Goal: Task Accomplishment & Management: Manage account settings

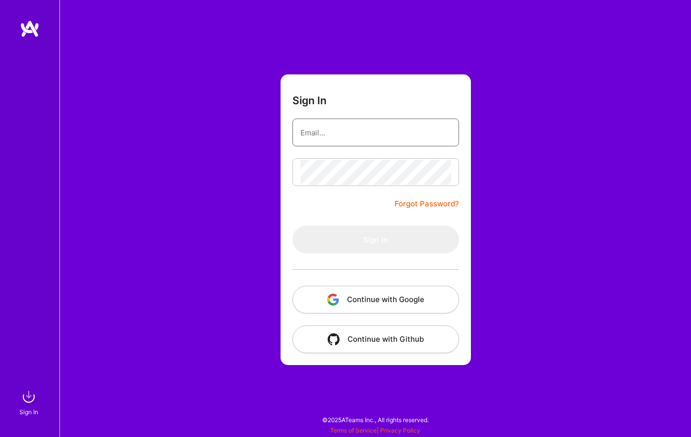
type input "[PERSON_NAME][EMAIL_ADDRESS][PERSON_NAME][DOMAIN_NAME]"
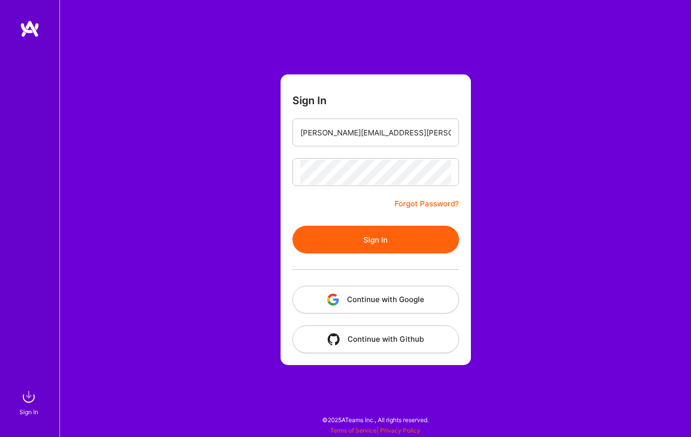
click at [535, 185] on div "Sign In [PERSON_NAME][EMAIL_ADDRESS][PERSON_NAME][DOMAIN_NAME] Forgot Password?…" at bounding box center [376, 218] width 632 height 437
click at [379, 241] on button "Sign In" at bounding box center [376, 240] width 167 height 28
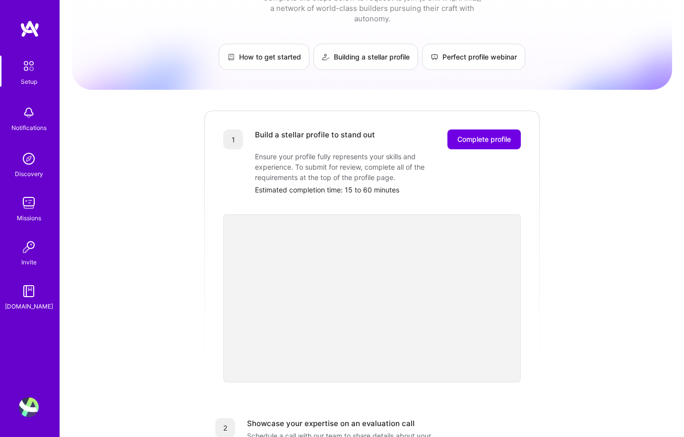
scroll to position [39, 0]
click at [489, 134] on span "Complete profile" at bounding box center [484, 139] width 54 height 10
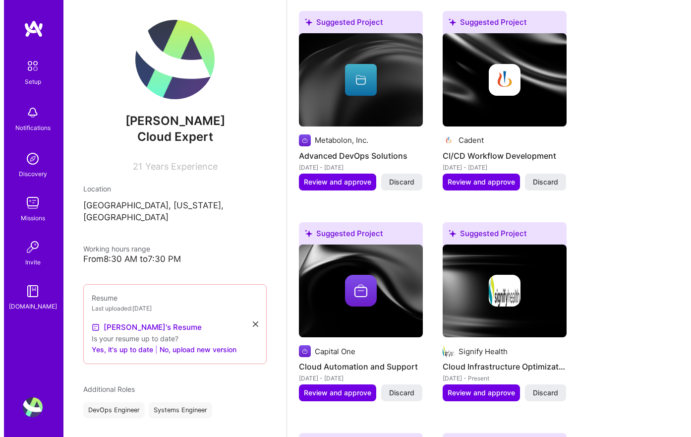
scroll to position [416, 0]
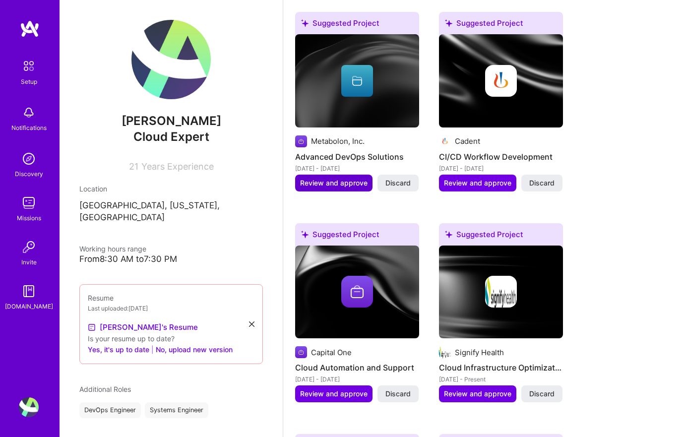
click at [328, 184] on span "Review and approve" at bounding box center [333, 183] width 67 height 10
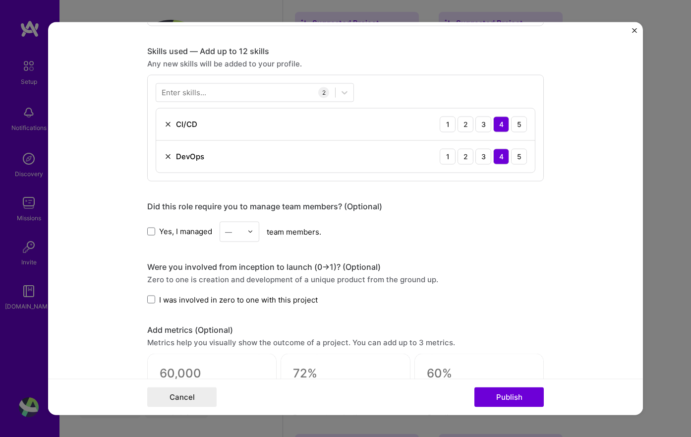
scroll to position [479, 0]
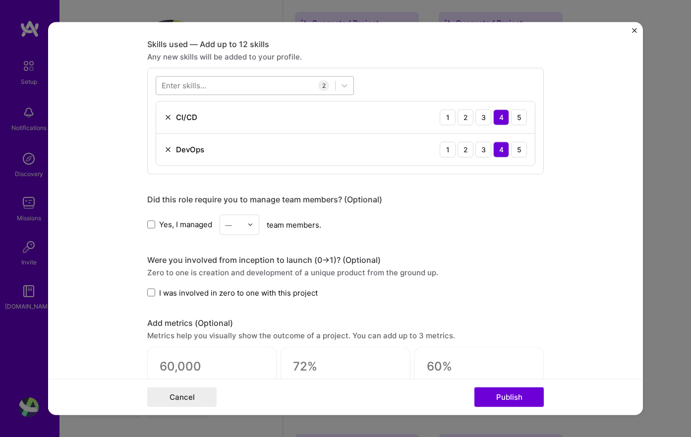
click at [234, 89] on div at bounding box center [245, 85] width 179 height 16
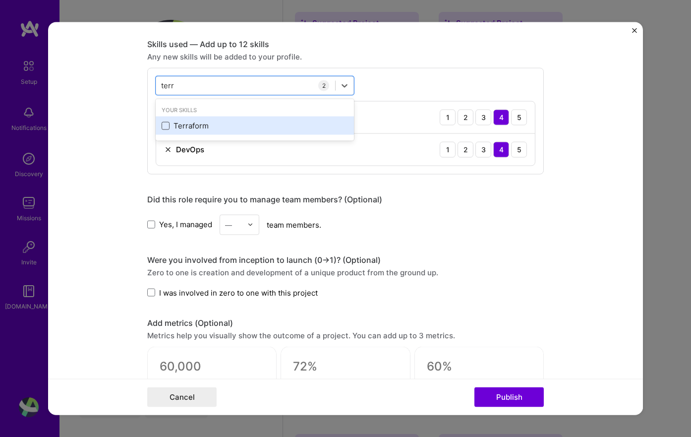
click at [162, 128] on span at bounding box center [166, 126] width 8 height 8
click at [0, 0] on input "checkbox" at bounding box center [0, 0] width 0 height 0
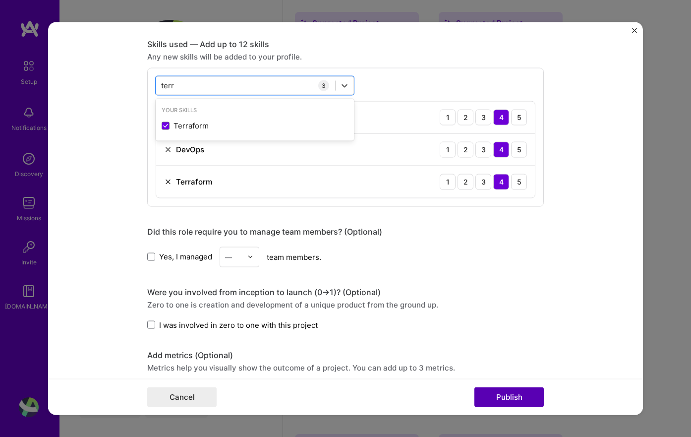
type input "terr"
click at [498, 394] on button "Publish" at bounding box center [509, 397] width 69 height 20
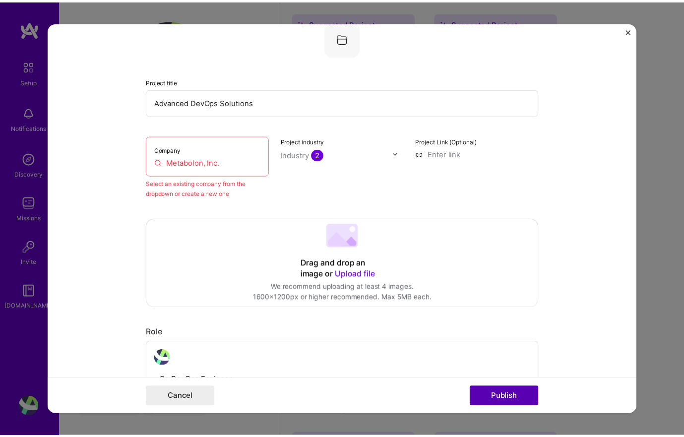
scroll to position [65, 0]
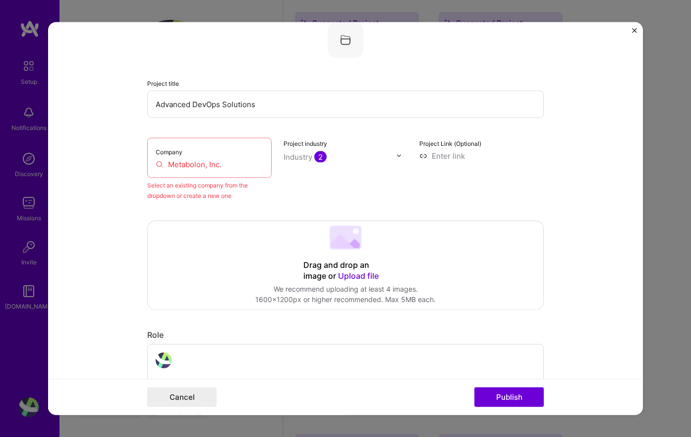
click at [204, 162] on input "Metabolon, Inc." at bounding box center [210, 164] width 108 height 10
click at [158, 167] on input "Metabolon, Inc." at bounding box center [210, 164] width 108 height 10
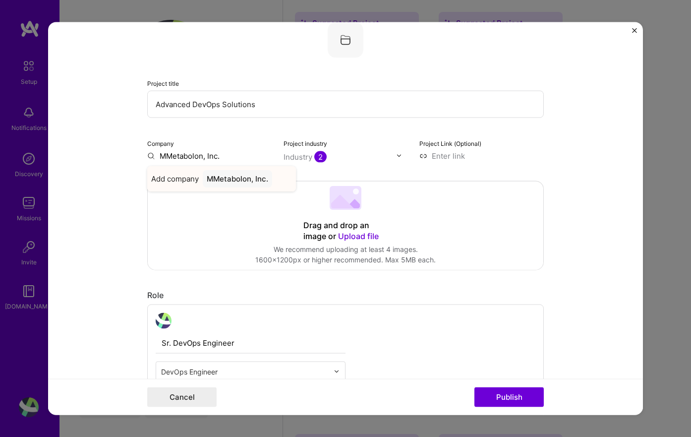
type input "Metabolon, Inc."
click at [237, 179] on div "Metabolon, Inc. [DOMAIN_NAME]" at bounding box center [221, 180] width 149 height 28
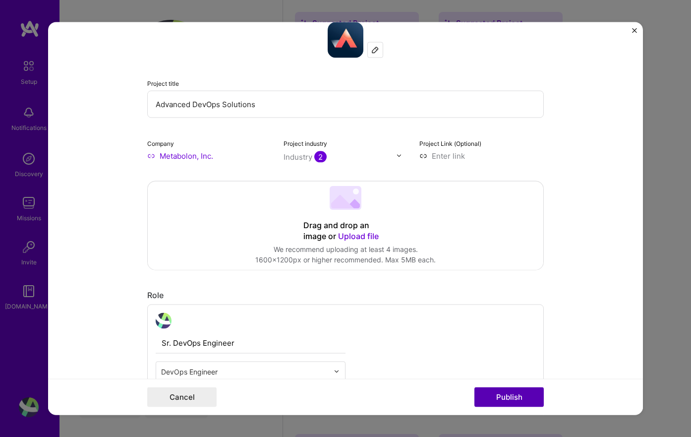
click at [508, 395] on button "Publish" at bounding box center [509, 397] width 69 height 20
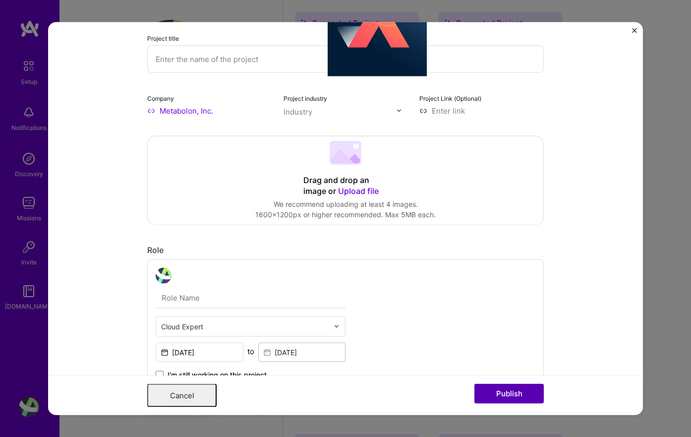
scroll to position [0, 0]
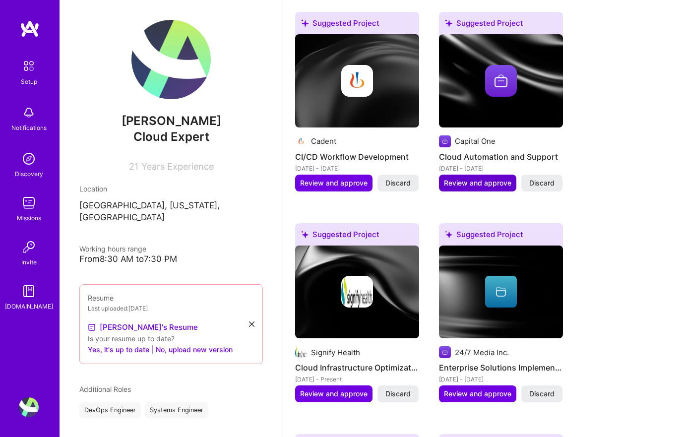
click at [468, 187] on span "Review and approve" at bounding box center [477, 183] width 67 height 10
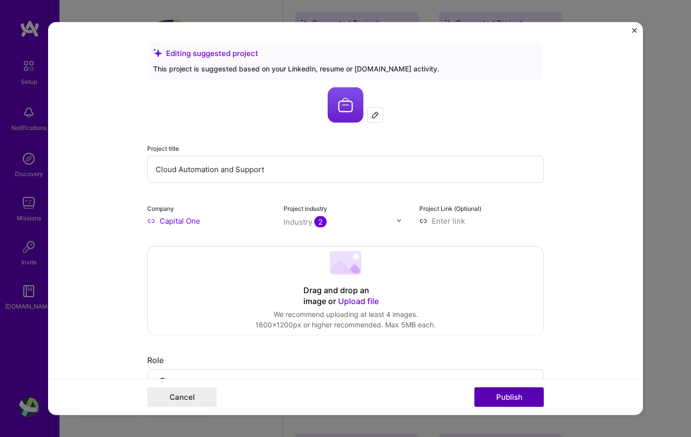
click at [505, 399] on button "Publish" at bounding box center [509, 397] width 69 height 20
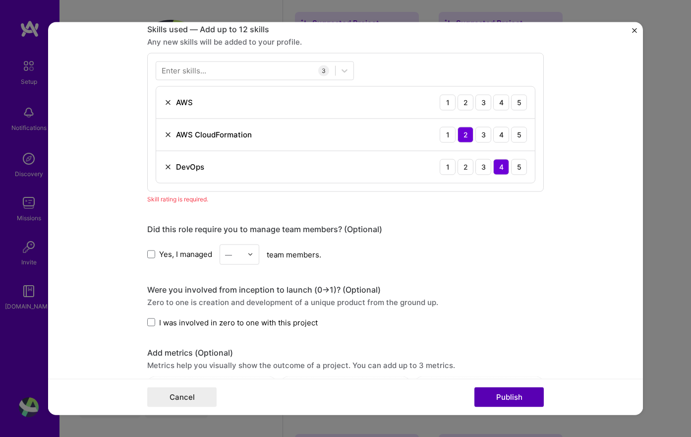
scroll to position [496, 0]
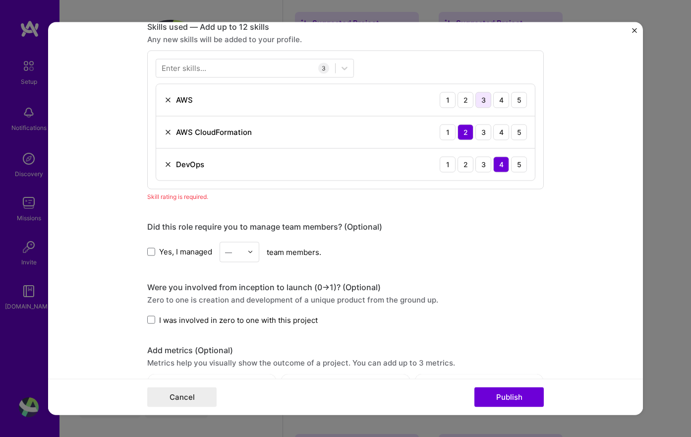
click at [486, 101] on div "3" at bounding box center [484, 100] width 16 height 16
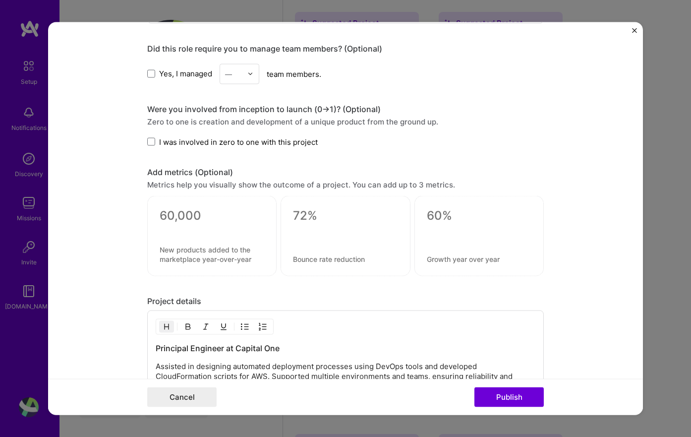
scroll to position [664, 0]
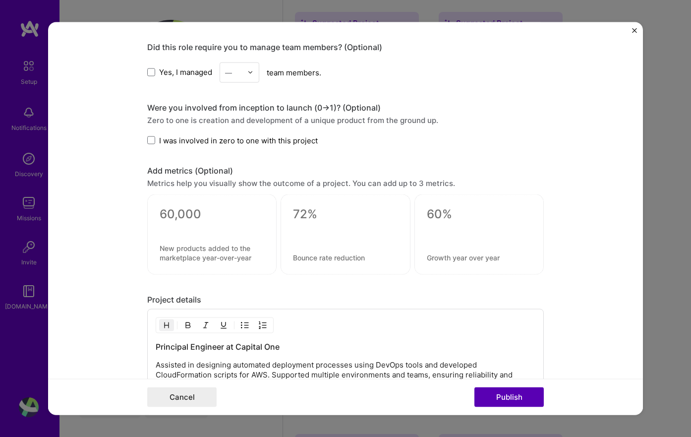
click at [503, 399] on button "Publish" at bounding box center [509, 397] width 69 height 20
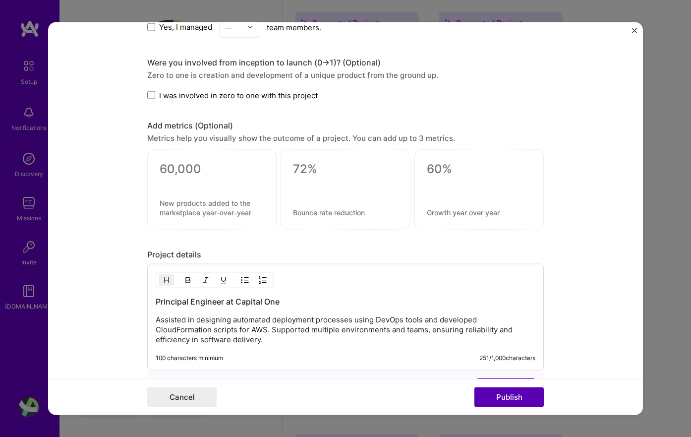
scroll to position [618, 0]
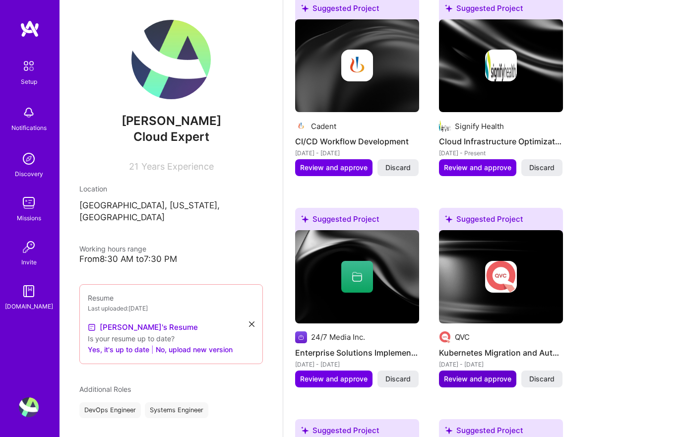
click at [482, 378] on span "Review and approve" at bounding box center [477, 379] width 67 height 10
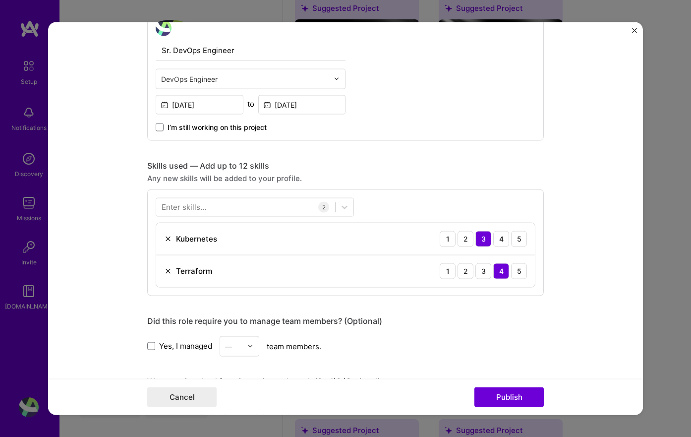
scroll to position [361, 0]
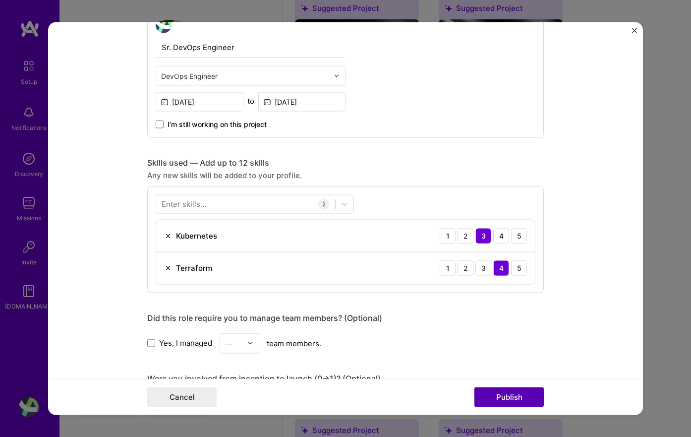
click at [500, 398] on button "Publish" at bounding box center [509, 397] width 69 height 20
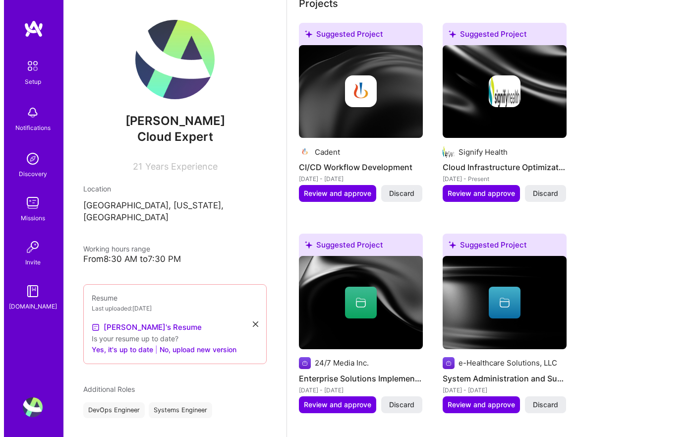
scroll to position [389, 0]
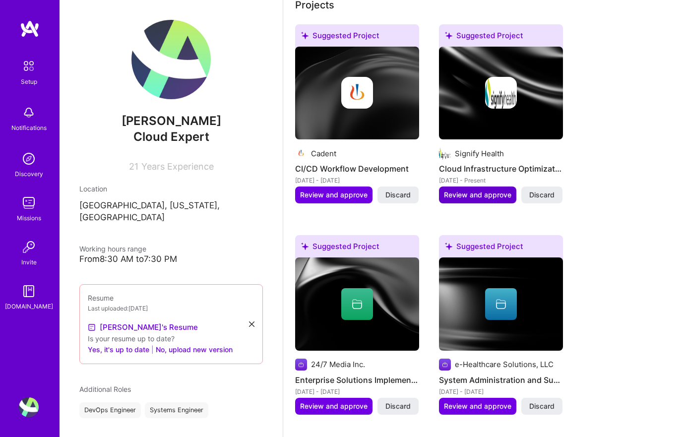
click at [468, 193] on span "Review and approve" at bounding box center [477, 195] width 67 height 10
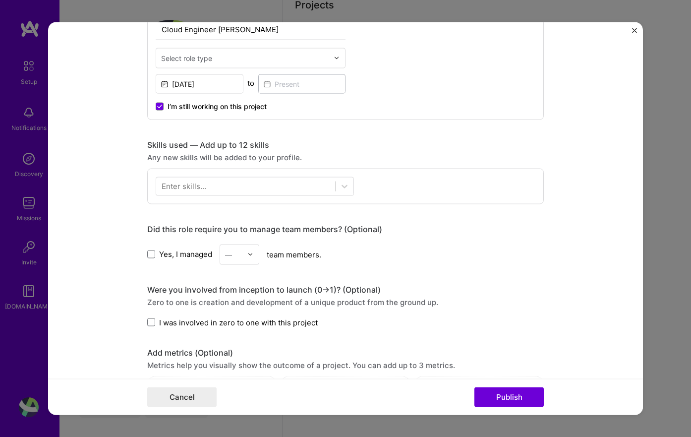
scroll to position [379, 0]
click at [342, 187] on icon at bounding box center [345, 185] width 6 height 3
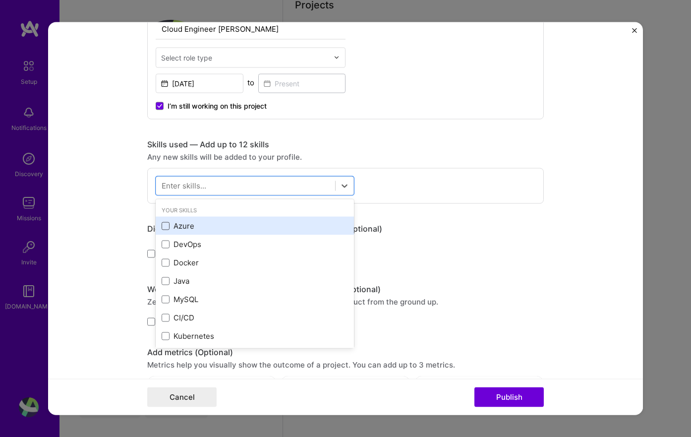
click at [164, 227] on span at bounding box center [166, 226] width 8 height 8
click at [0, 0] on input "checkbox" at bounding box center [0, 0] width 0 height 0
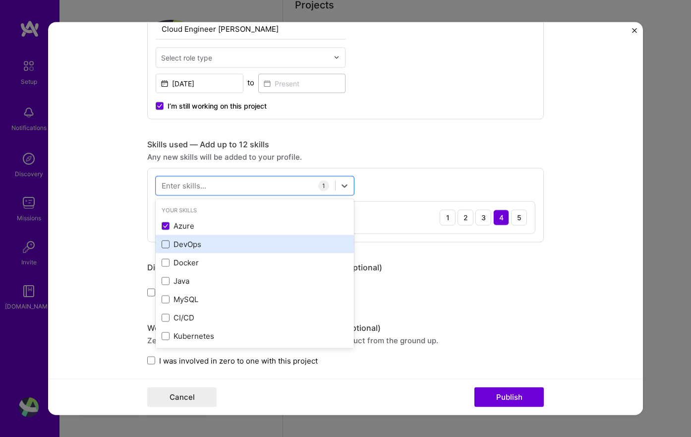
click at [162, 245] on span at bounding box center [166, 244] width 8 height 8
click at [0, 0] on input "checkbox" at bounding box center [0, 0] width 0 height 0
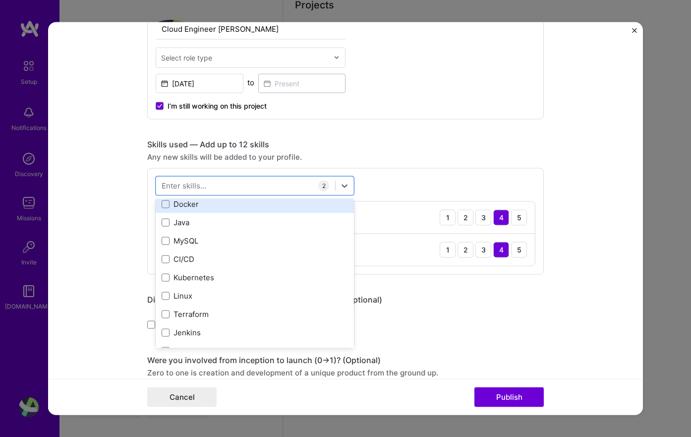
scroll to position [61, 0]
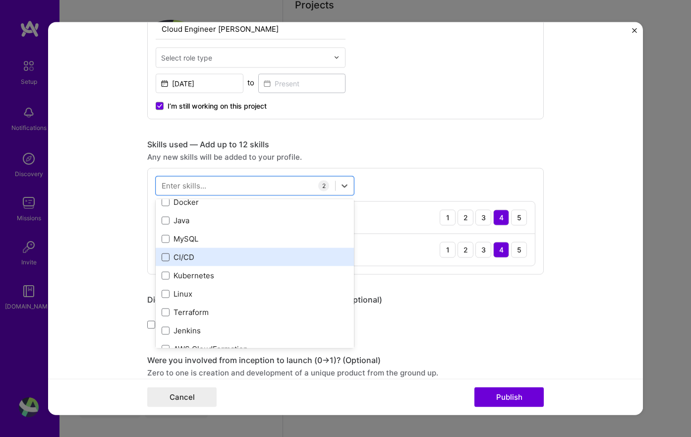
click at [162, 257] on span at bounding box center [166, 257] width 8 height 8
click at [0, 0] on input "checkbox" at bounding box center [0, 0] width 0 height 0
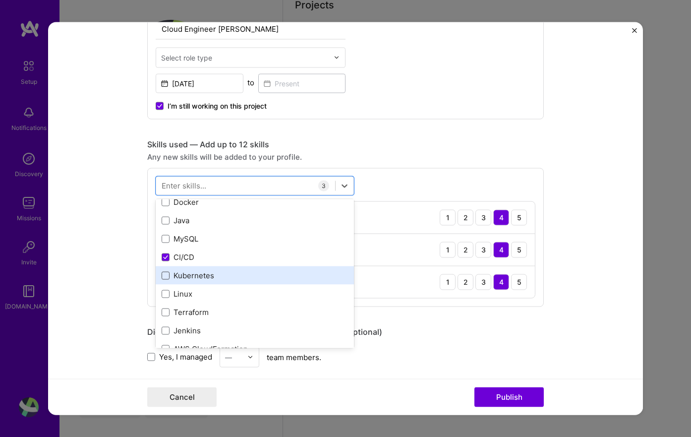
click at [162, 274] on span at bounding box center [166, 275] width 8 height 8
click at [0, 0] on input "checkbox" at bounding box center [0, 0] width 0 height 0
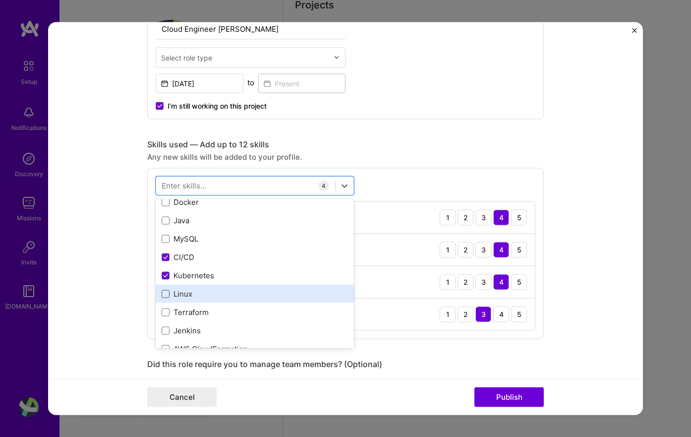
click at [162, 293] on span at bounding box center [166, 294] width 8 height 8
click at [0, 0] on input "checkbox" at bounding box center [0, 0] width 0 height 0
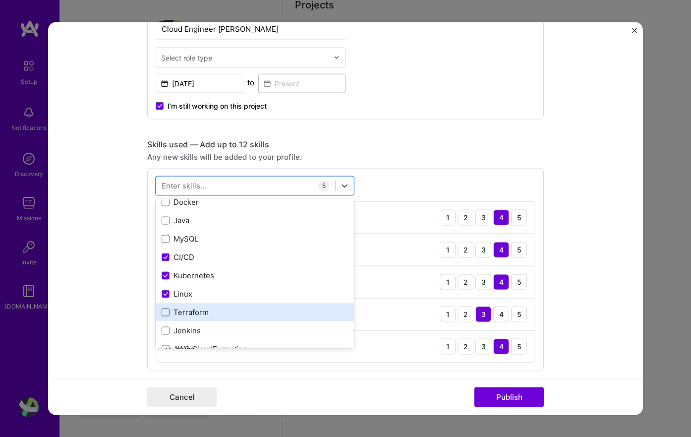
click at [163, 315] on span at bounding box center [166, 312] width 8 height 8
click at [0, 0] on input "checkbox" at bounding box center [0, 0] width 0 height 0
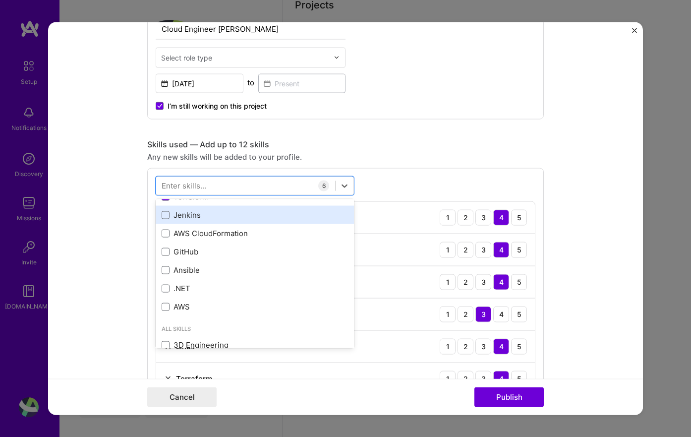
scroll to position [184, 0]
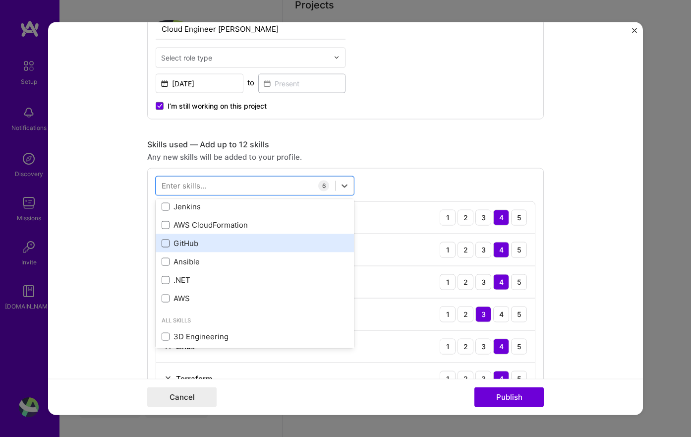
click at [164, 245] on span at bounding box center [166, 243] width 8 height 8
click at [0, 0] on input "checkbox" at bounding box center [0, 0] width 0 height 0
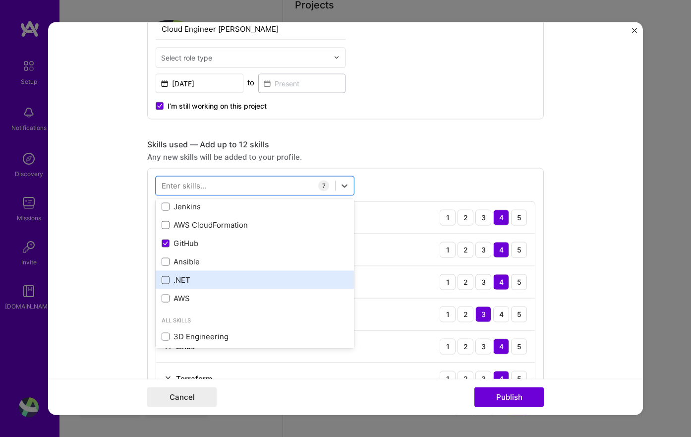
click at [163, 279] on span at bounding box center [166, 280] width 8 height 8
click at [0, 0] on input "checkbox" at bounding box center [0, 0] width 0 height 0
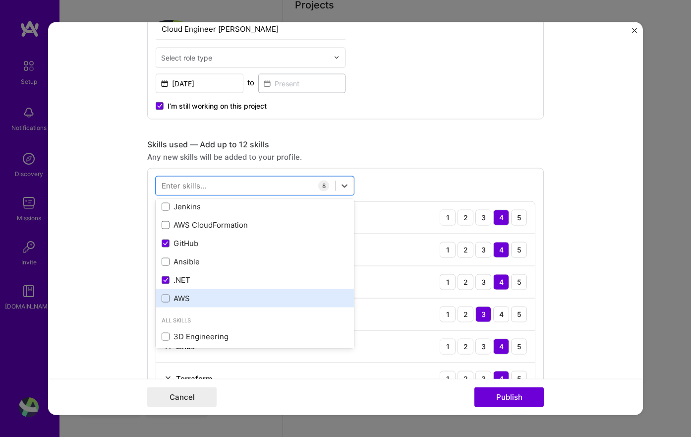
click at [167, 299] on div "AWS" at bounding box center [255, 298] width 186 height 10
click at [596, 131] on form "Editing suggested project This project is suggested based on your LinkedIn, res…" at bounding box center [345, 218] width 595 height 393
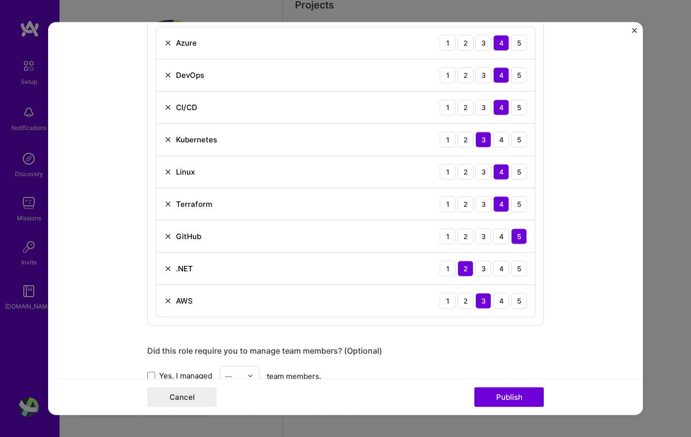
scroll to position [555, 0]
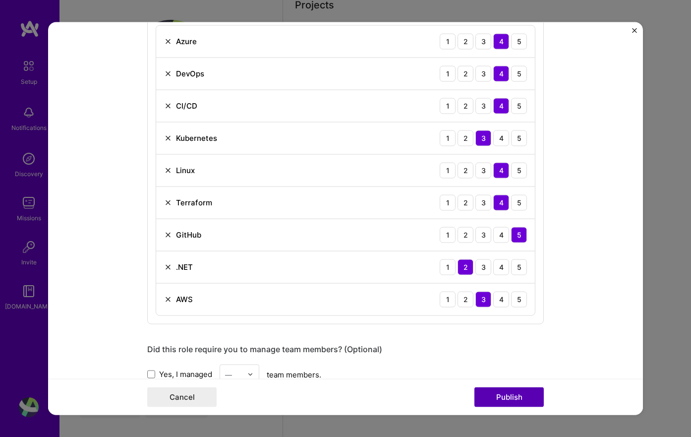
click at [509, 396] on button "Publish" at bounding box center [509, 397] width 69 height 20
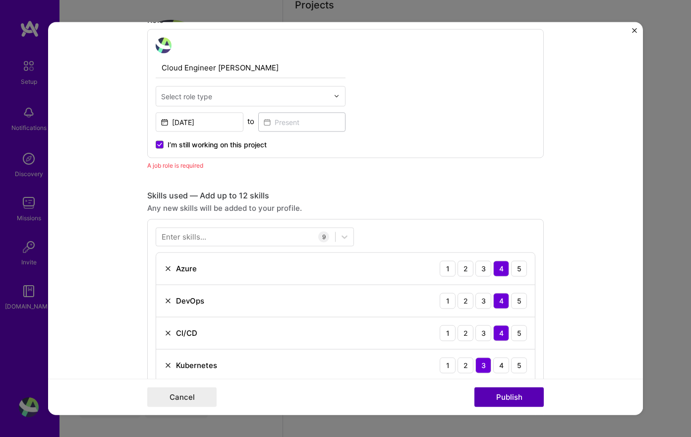
scroll to position [333, 0]
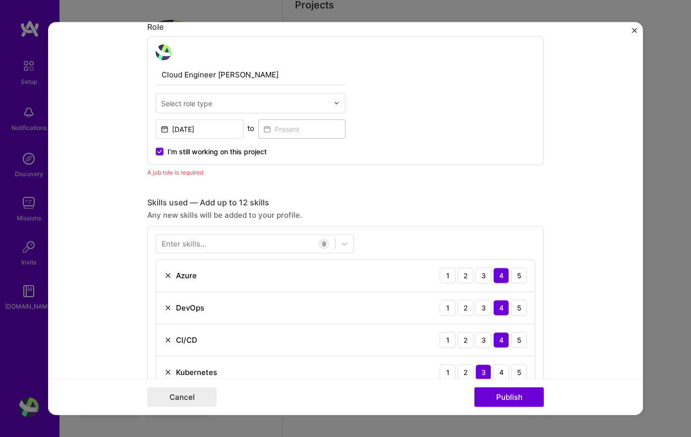
click at [334, 104] on img at bounding box center [337, 103] width 6 height 6
type input "cloud"
click at [208, 131] on div "Cloud Expert" at bounding box center [251, 129] width 184 height 18
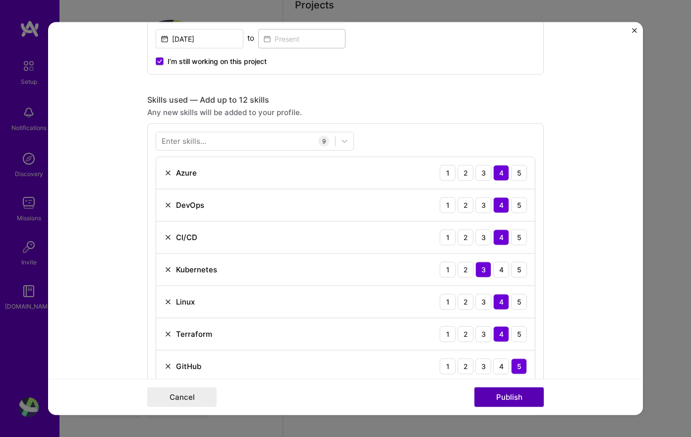
scroll to position [427, 0]
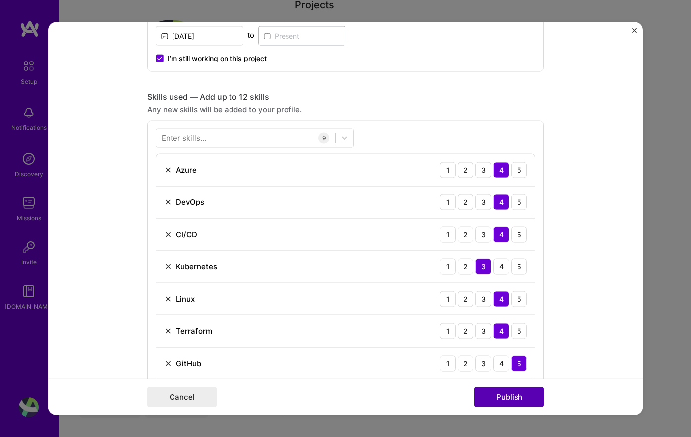
click at [507, 391] on button "Publish" at bounding box center [509, 397] width 69 height 20
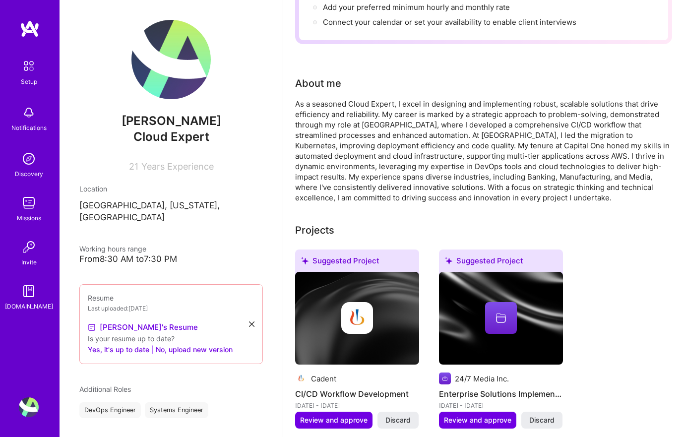
scroll to position [0, 0]
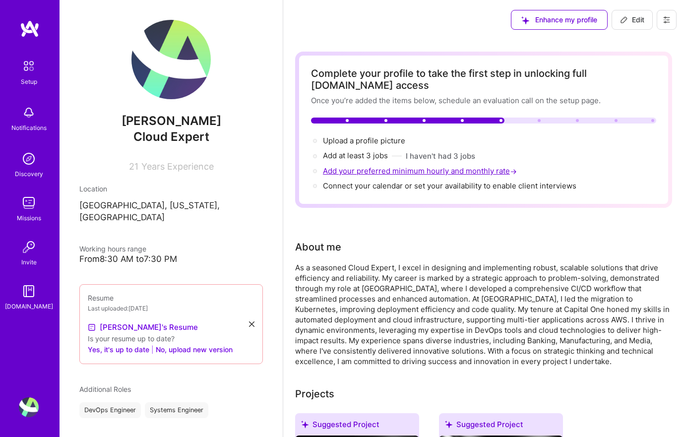
click at [370, 173] on span "Add your preferred minimum hourly and monthly rate →" at bounding box center [421, 170] width 196 height 9
select select "US"
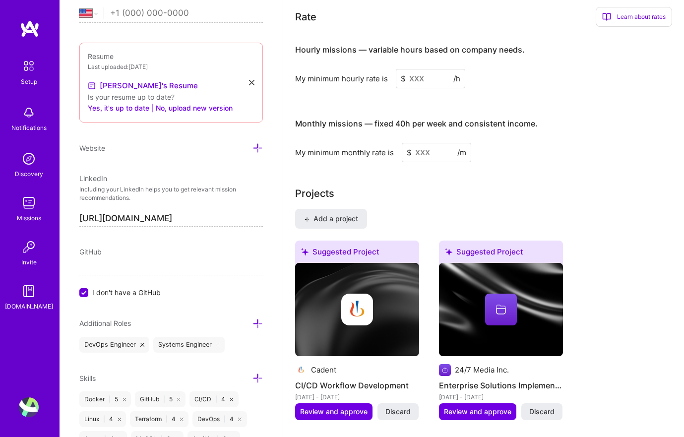
scroll to position [668, 0]
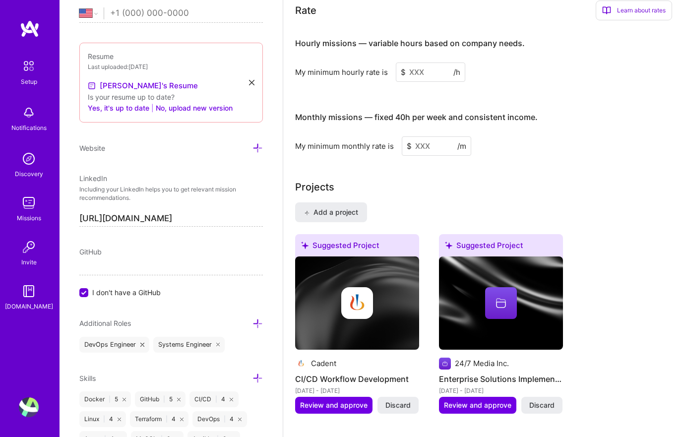
click at [433, 74] on input at bounding box center [430, 71] width 69 height 19
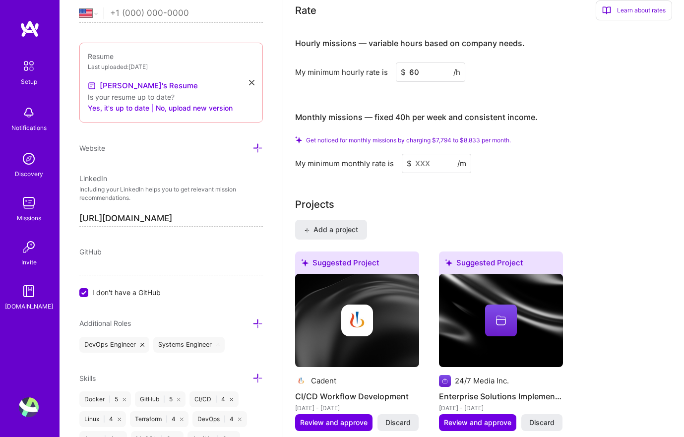
type input "60"
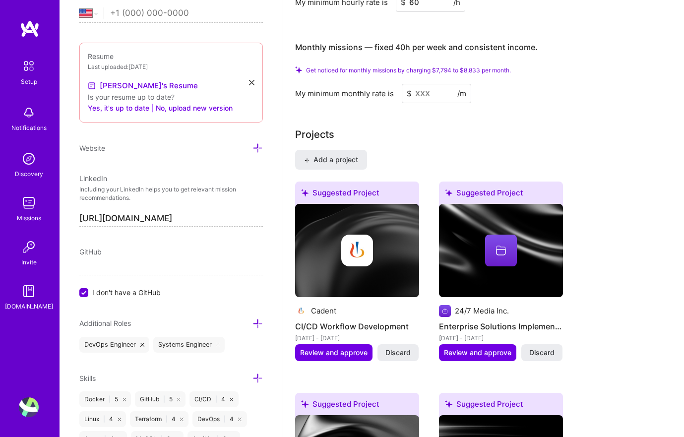
scroll to position [738, 0]
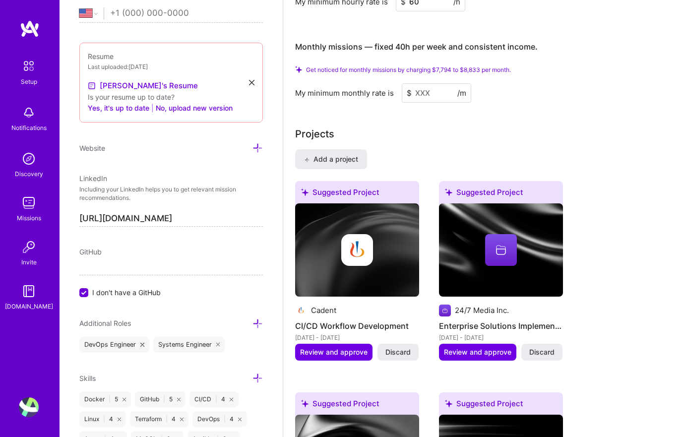
click at [433, 95] on input at bounding box center [436, 92] width 69 height 19
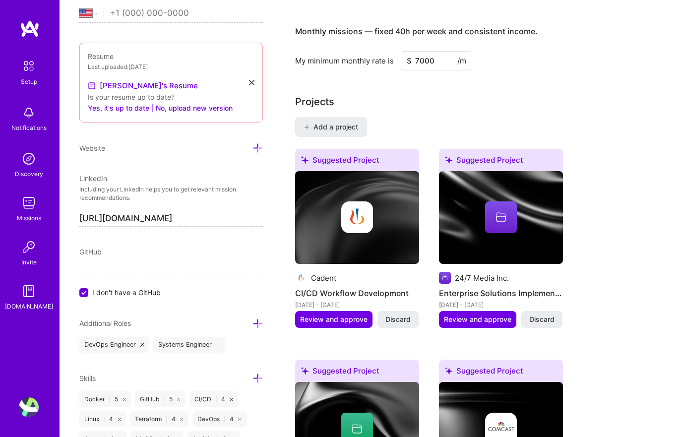
type input "7000"
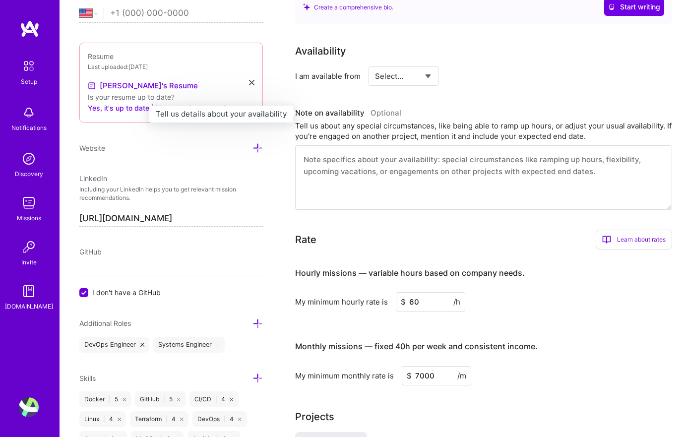
scroll to position [426, 0]
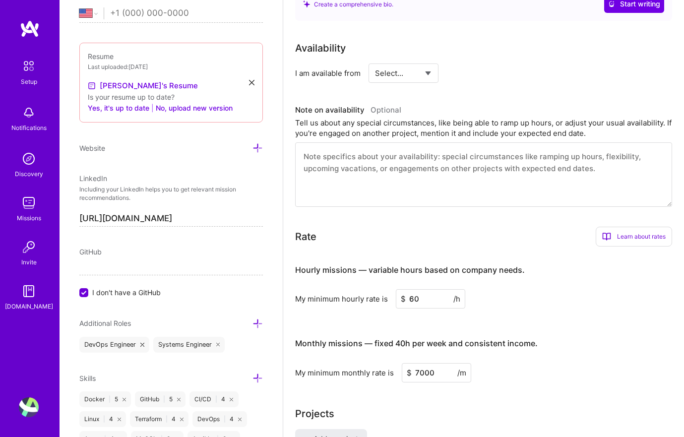
click at [428, 72] on select "Select... Right Now Future Date Not Available" at bounding box center [403, 73] width 57 height 25
select select "Right Now"
click at [375, 61] on select "Select... Right Now Future Date Not Available" at bounding box center [403, 73] width 57 height 25
click at [483, 75] on input at bounding box center [494, 72] width 60 height 19
type input "20"
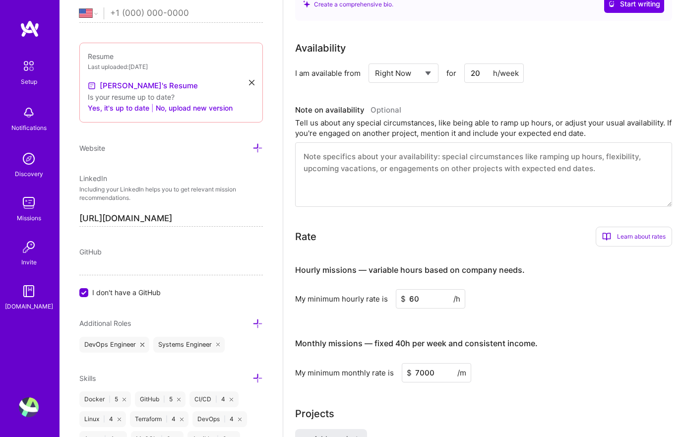
click at [565, 250] on div "Rate Learn about rates Hourly Rate What is hourly rate? This model involves pay…" at bounding box center [483, 304] width 377 height 155
click at [463, 159] on textarea at bounding box center [483, 174] width 377 height 64
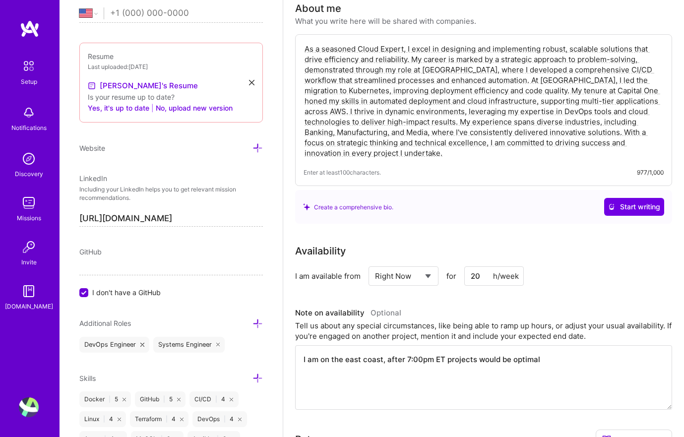
scroll to position [0, 0]
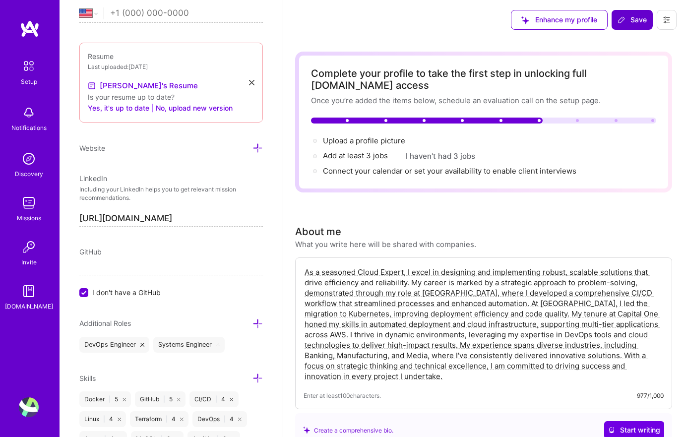
type textarea "I am on the east coast, after 7:00pm ET projects would be optimal"
click at [626, 18] on span "Save" at bounding box center [631, 20] width 29 height 10
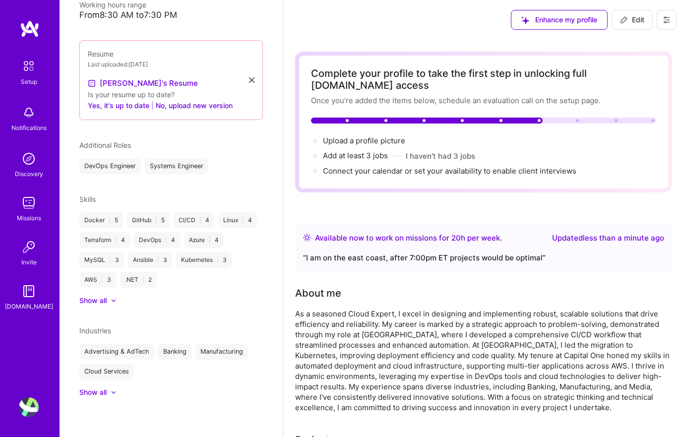
scroll to position [230, 0]
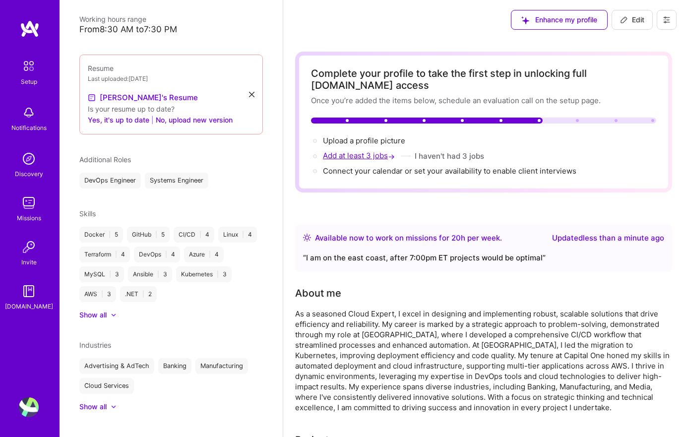
click at [361, 156] on span "Add at least 3 jobs →" at bounding box center [360, 155] width 74 height 9
select select "US"
select select "Right Now"
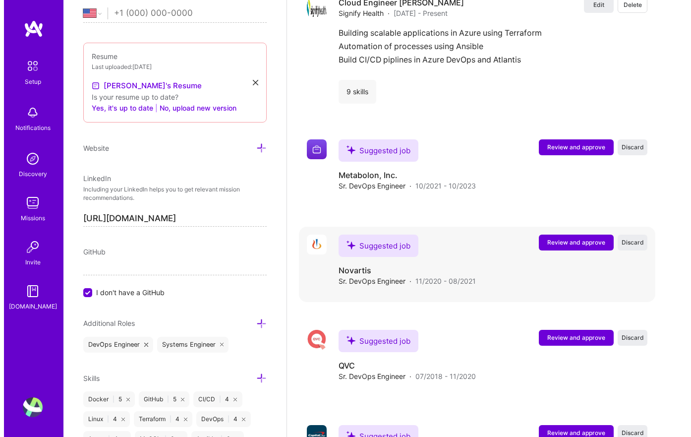
scroll to position [1757, 0]
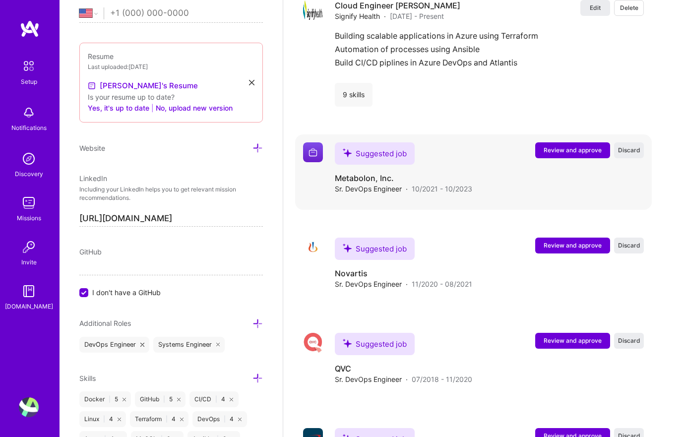
click at [572, 150] on span "Review and approve" at bounding box center [573, 150] width 58 height 8
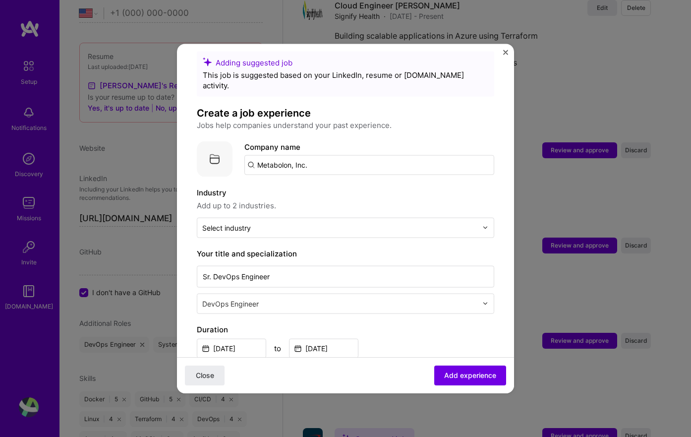
scroll to position [18, 0]
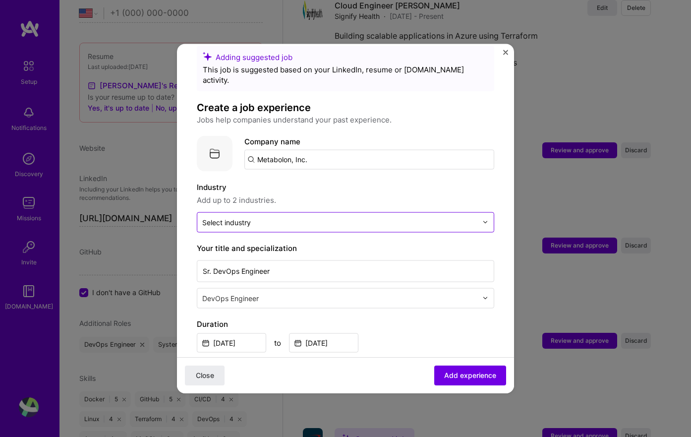
click at [483, 219] on img at bounding box center [486, 222] width 6 height 6
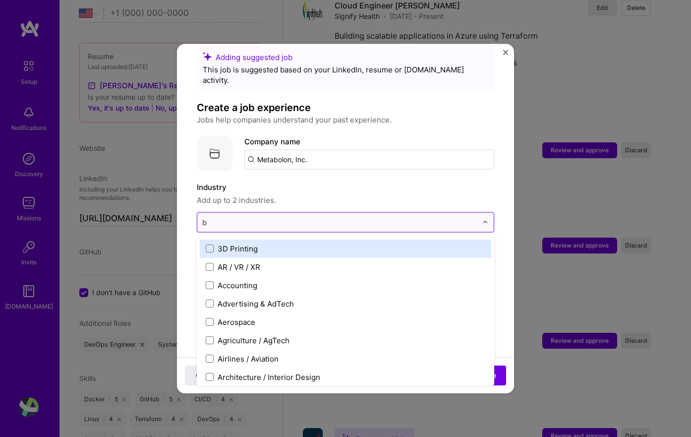
type input "bi"
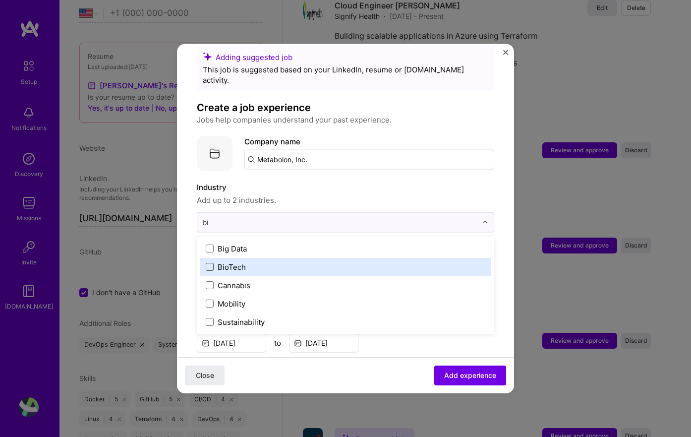
click at [211, 263] on span at bounding box center [210, 267] width 8 height 8
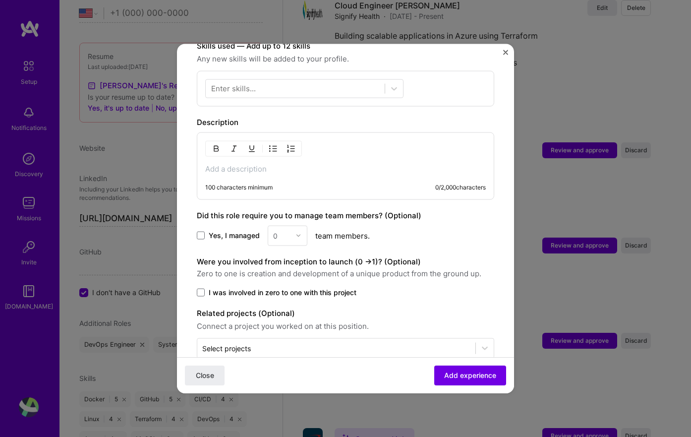
scroll to position [368, 0]
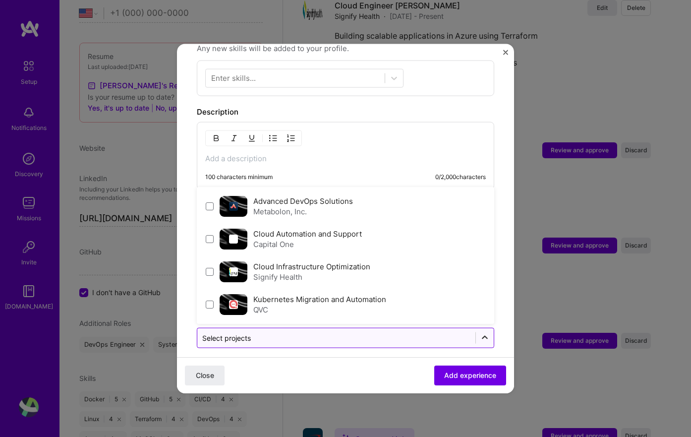
click at [476, 332] on div at bounding box center [485, 338] width 18 height 18
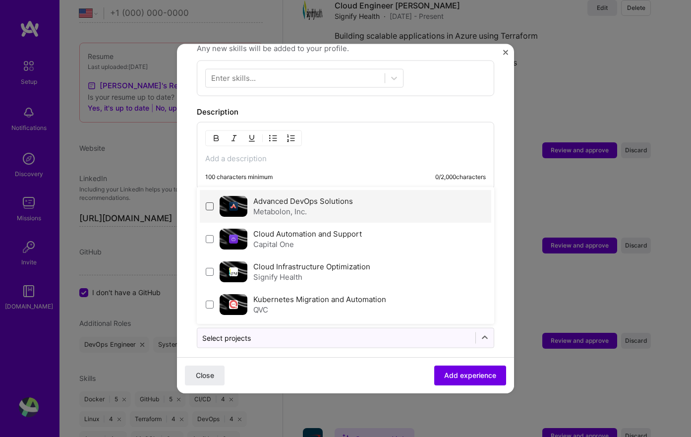
click at [209, 202] on span at bounding box center [210, 206] width 8 height 8
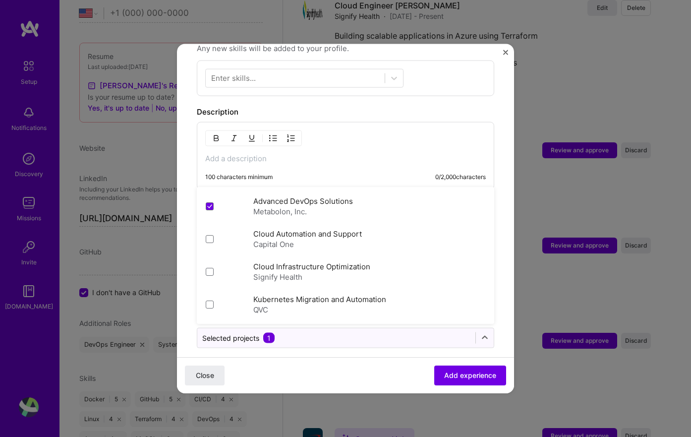
click at [499, 180] on form "Adding suggested job This job is suggested based on your LinkedIn, resume or [D…" at bounding box center [345, 49] width 337 height 708
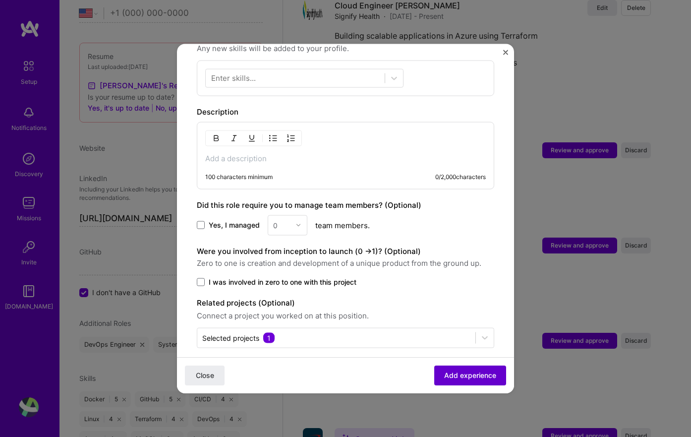
click at [450, 376] on span "Add experience" at bounding box center [470, 375] width 52 height 10
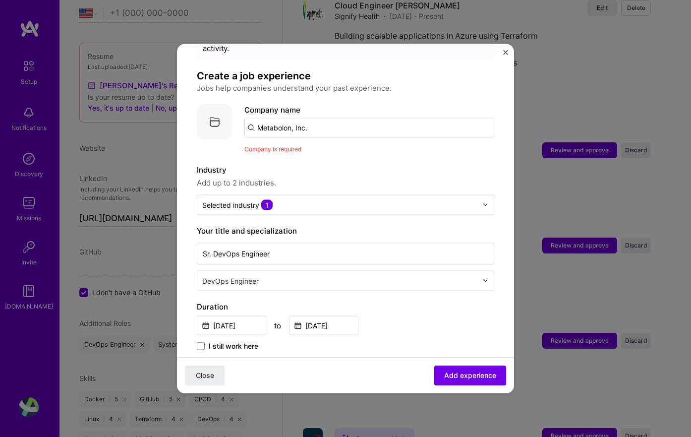
scroll to position [51, 0]
drag, startPoint x: 338, startPoint y: 118, endPoint x: 343, endPoint y: 118, distance: 5.5
click at [338, 118] on input "Metabolon, Inc." at bounding box center [369, 126] width 250 height 20
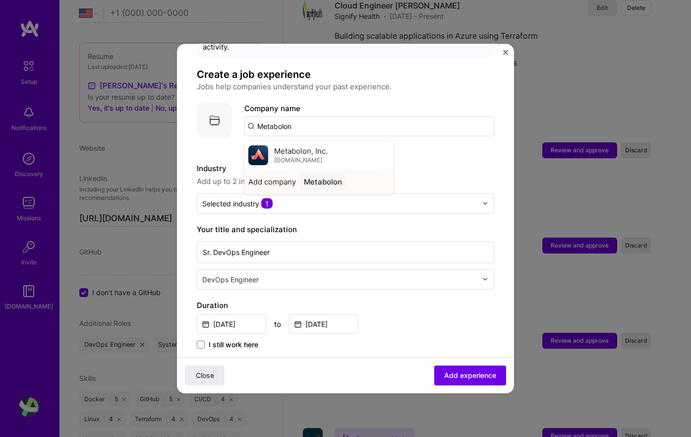
type input "Metabolon"
click at [277, 176] on span "Add company" at bounding box center [272, 181] width 48 height 10
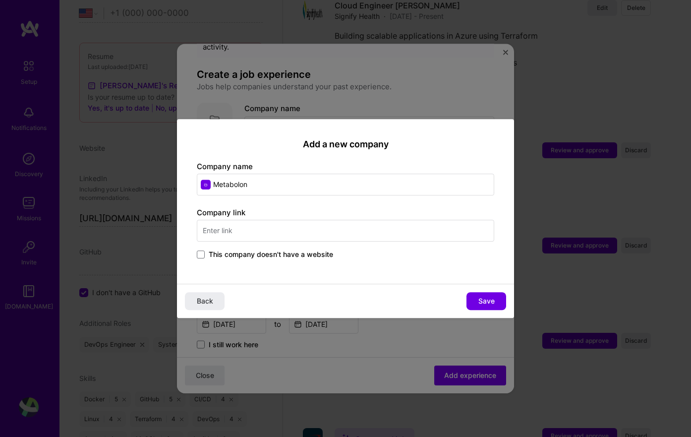
click at [379, 235] on input "text" at bounding box center [346, 231] width 298 height 22
type input "[URL][DOMAIN_NAME]"
click at [429, 252] on div "This company doesn't have a website" at bounding box center [346, 254] width 298 height 11
click at [494, 306] on button "Save" at bounding box center [487, 301] width 40 height 18
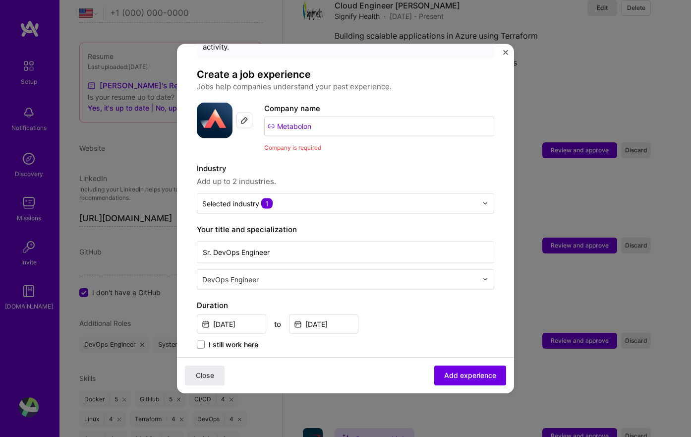
click at [381, 162] on label "Industry" at bounding box center [346, 168] width 298 height 12
click at [459, 372] on span "Add experience" at bounding box center [470, 375] width 52 height 10
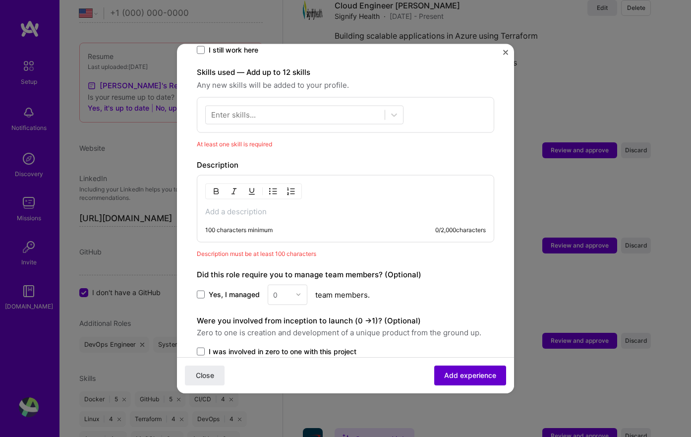
scroll to position [358, 0]
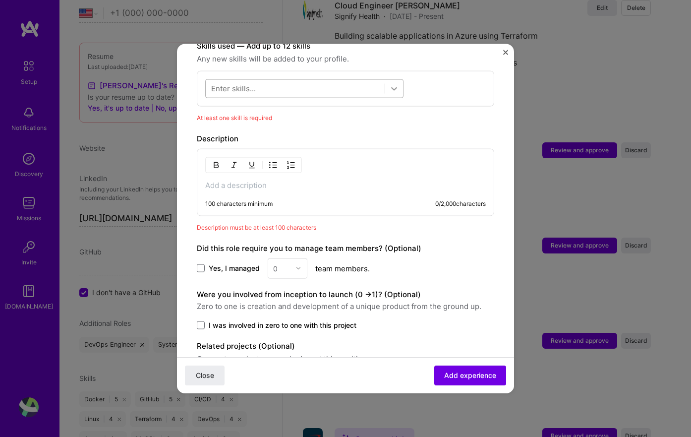
click at [393, 83] on icon at bounding box center [394, 88] width 10 height 10
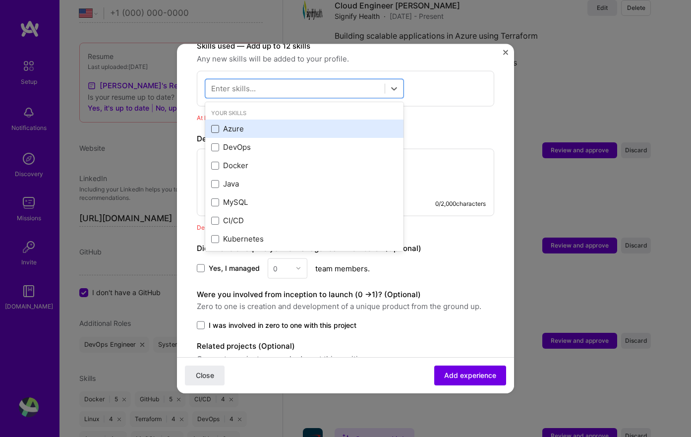
click at [215, 124] on span at bounding box center [215, 128] width 8 height 8
click at [0, 0] on input "checkbox" at bounding box center [0, 0] width 0 height 0
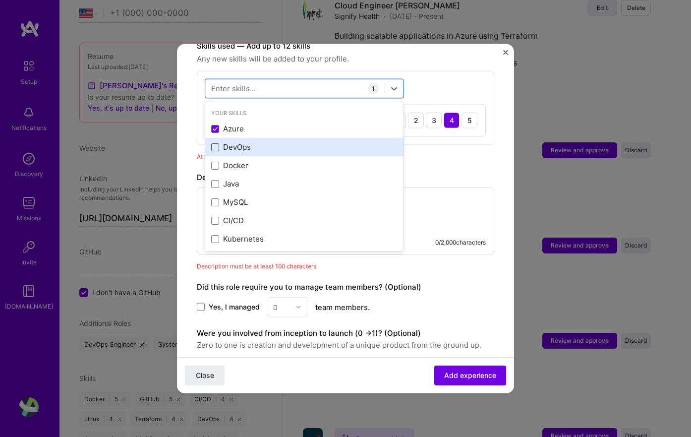
click at [215, 143] on span at bounding box center [215, 147] width 8 height 8
click at [0, 0] on input "checkbox" at bounding box center [0, 0] width 0 height 0
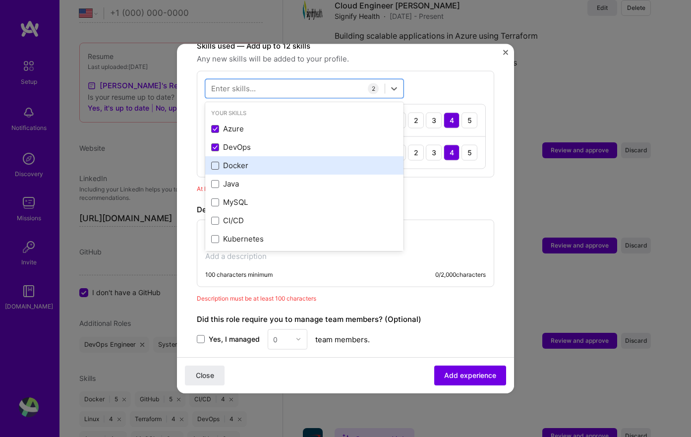
click at [215, 161] on span at bounding box center [215, 165] width 8 height 8
click at [0, 0] on input "checkbox" at bounding box center [0, 0] width 0 height 0
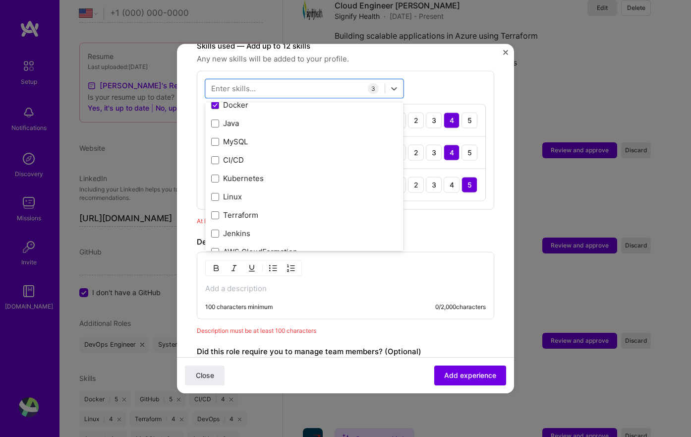
scroll to position [62, 0]
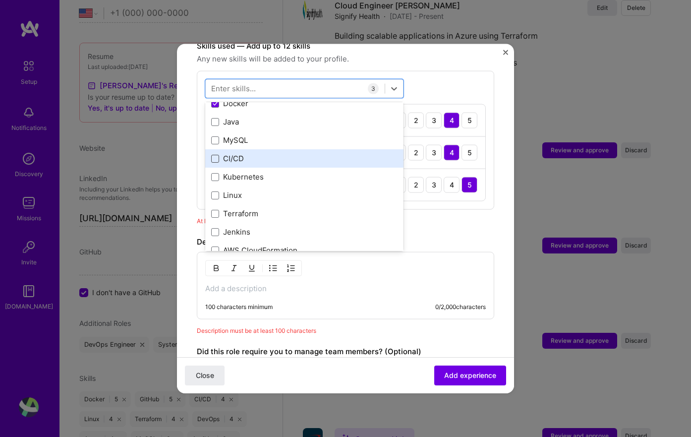
click at [217, 154] on span at bounding box center [215, 158] width 8 height 8
click at [0, 0] on input "checkbox" at bounding box center [0, 0] width 0 height 0
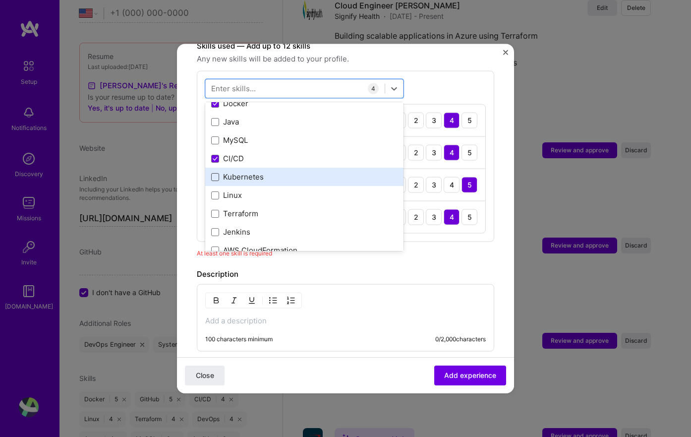
click at [215, 173] on span at bounding box center [215, 177] width 8 height 8
click at [0, 0] on input "checkbox" at bounding box center [0, 0] width 0 height 0
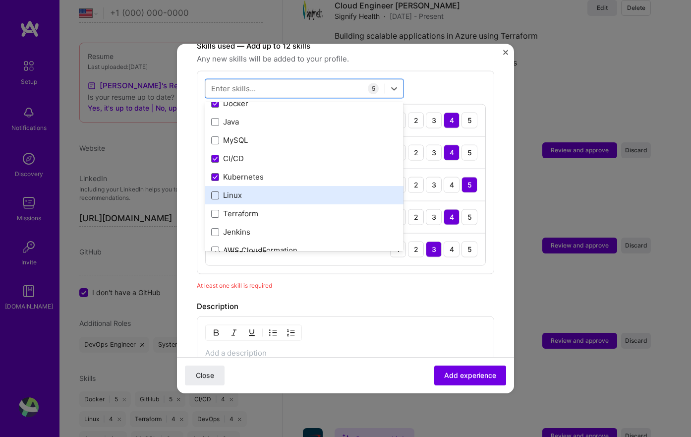
click at [217, 191] on span at bounding box center [215, 195] width 8 height 8
click at [0, 0] on input "checkbox" at bounding box center [0, 0] width 0 height 0
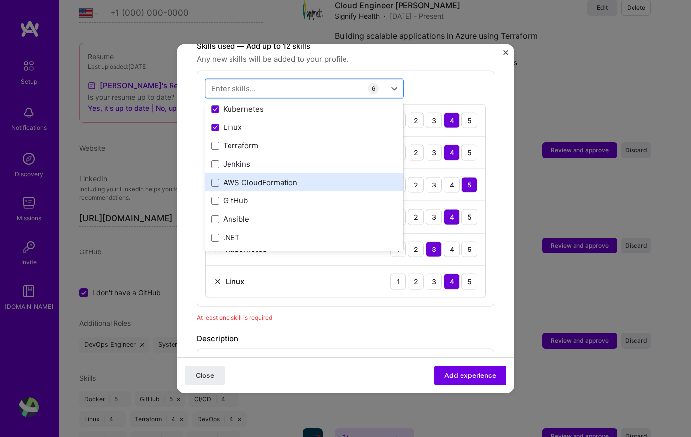
scroll to position [132, 0]
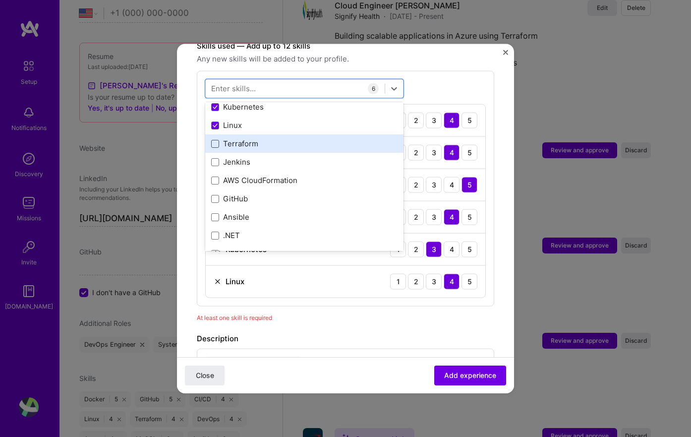
click at [216, 139] on span at bounding box center [215, 143] width 8 height 8
click at [0, 0] on input "checkbox" at bounding box center [0, 0] width 0 height 0
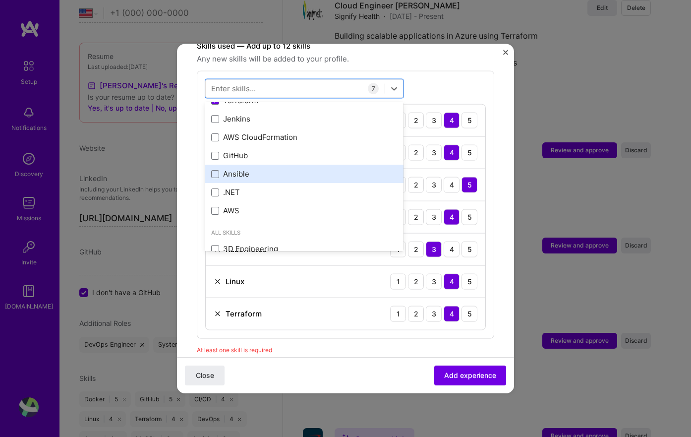
scroll to position [176, 0]
click at [427, 74] on div "option Terraform, selected. option AWS CloudFormation focused, 0 of 2. 378 resu…" at bounding box center [346, 204] width 298 height 268
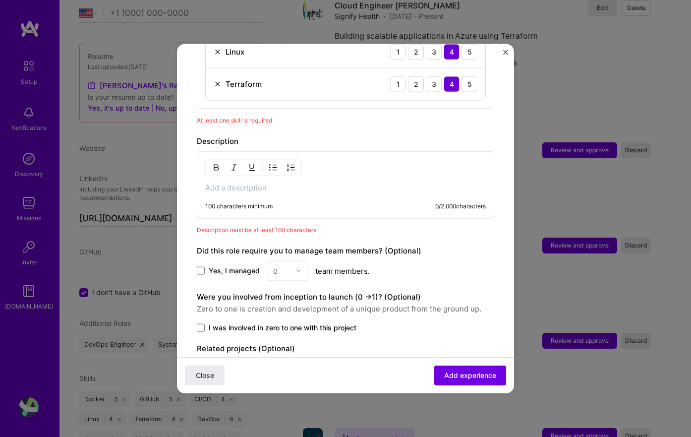
scroll to position [579, 0]
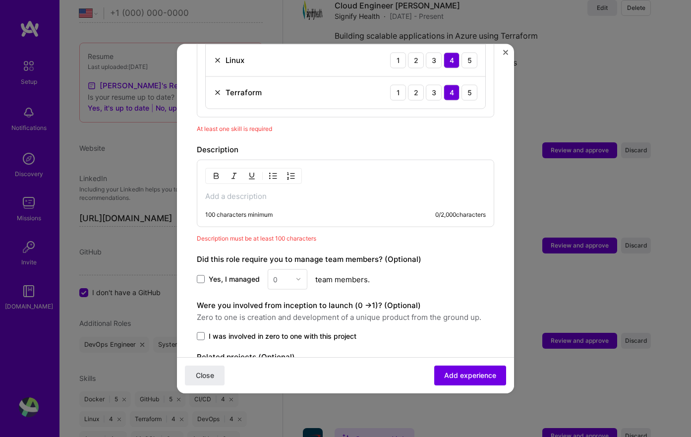
click at [245, 191] on p at bounding box center [345, 196] width 281 height 10
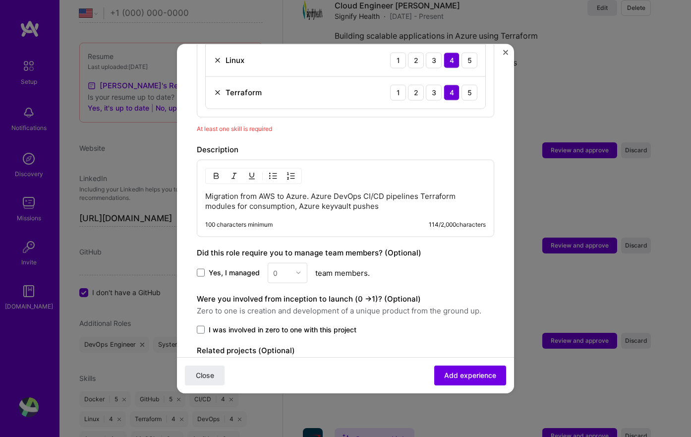
scroll to position [626, 0]
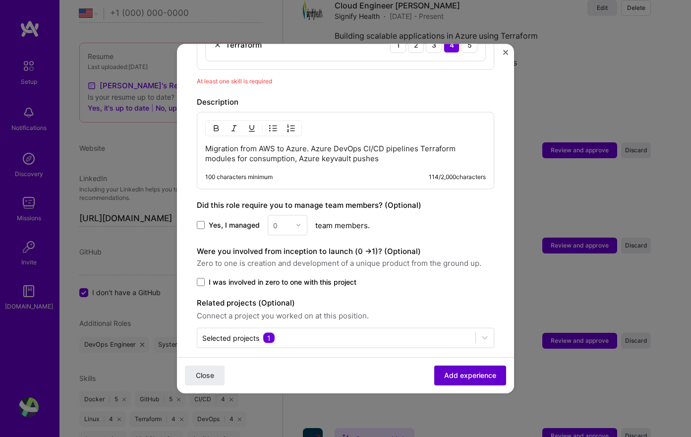
click at [455, 372] on span "Add experience" at bounding box center [470, 375] width 52 height 10
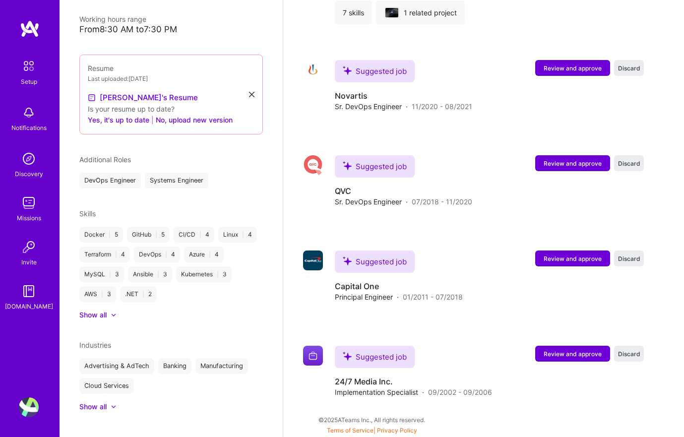
scroll to position [1510, 0]
